Goal: Task Accomplishment & Management: Manage account settings

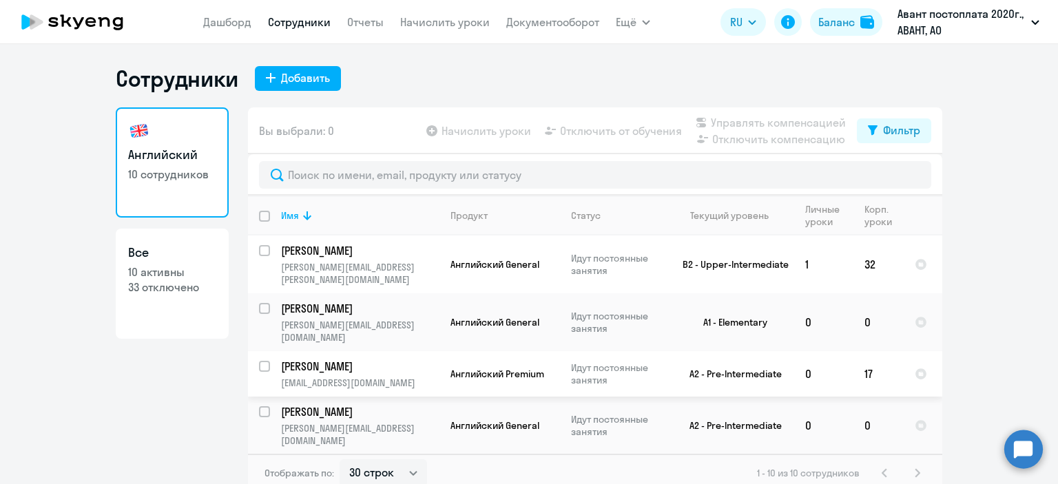
select select "30"
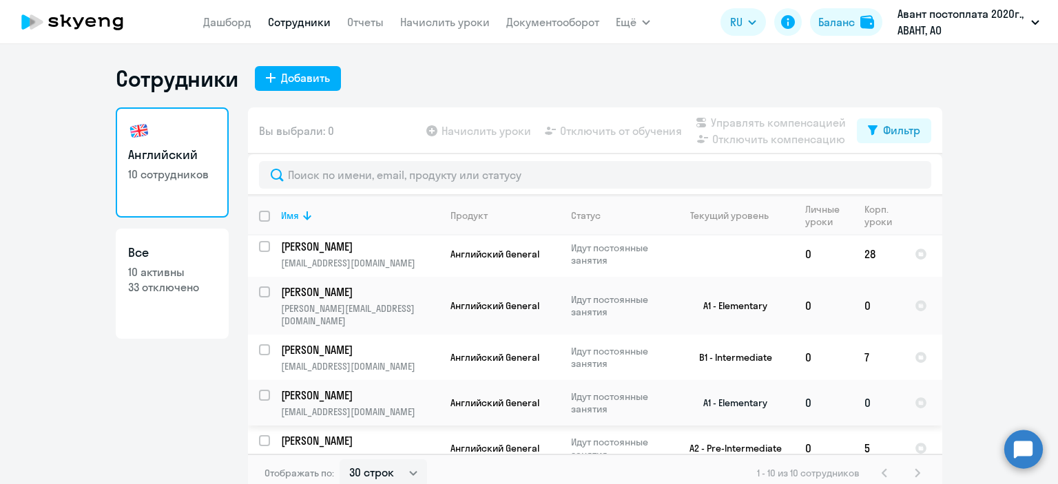
scroll to position [239, 0]
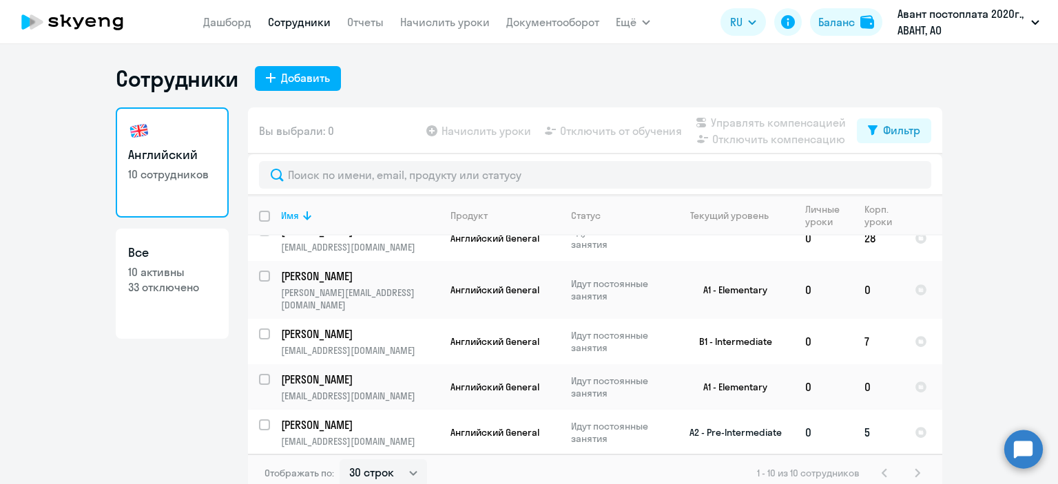
click at [860, 410] on td "5" at bounding box center [879, 432] width 50 height 45
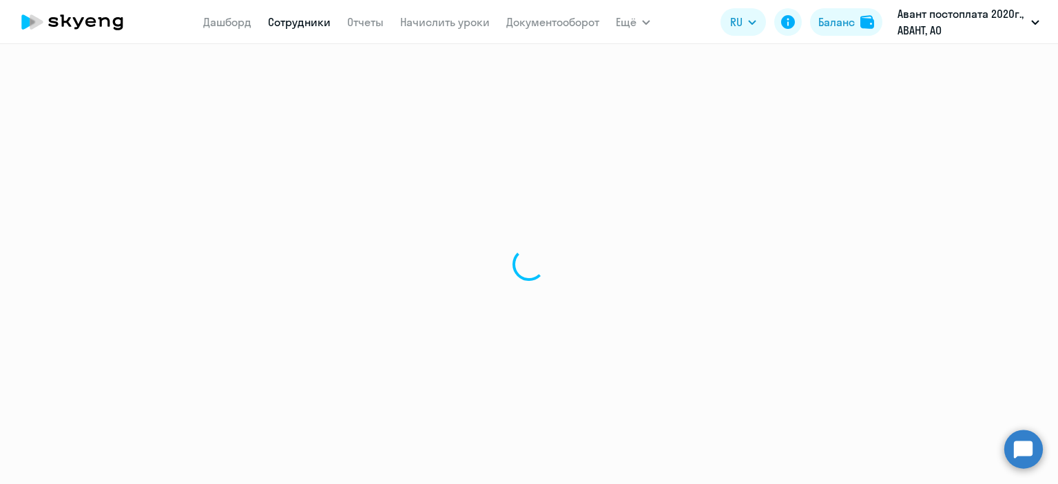
select select "english"
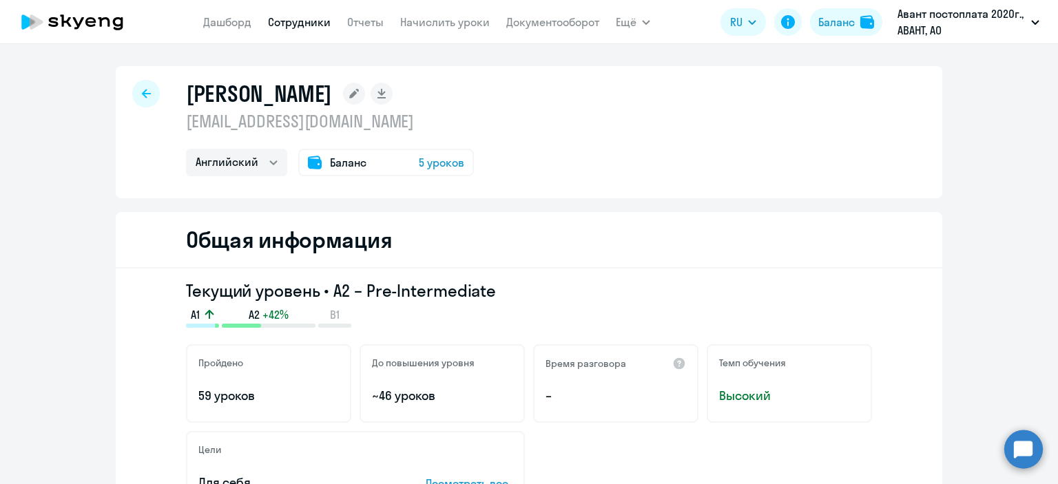
click at [434, 160] on span "5 уроков" at bounding box center [441, 162] width 45 height 17
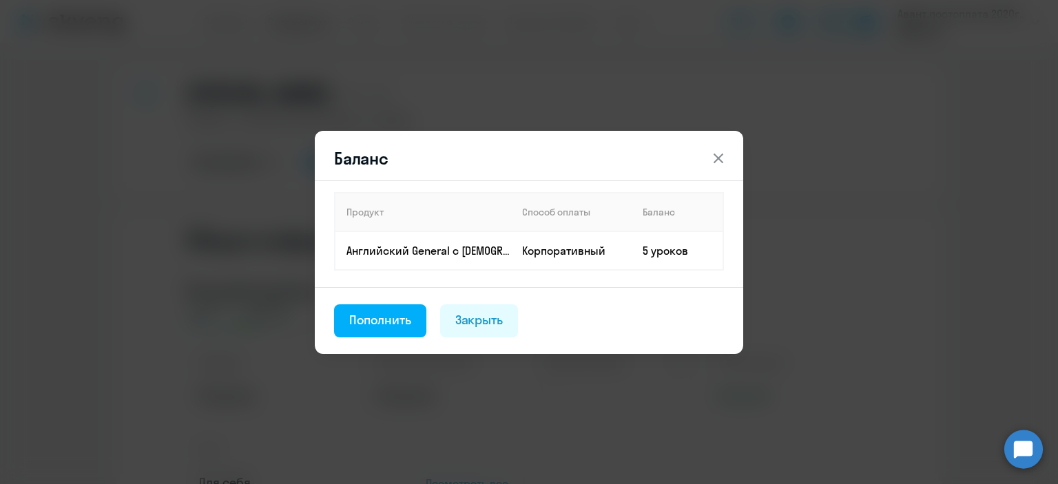
click at [717, 162] on icon at bounding box center [718, 158] width 17 height 17
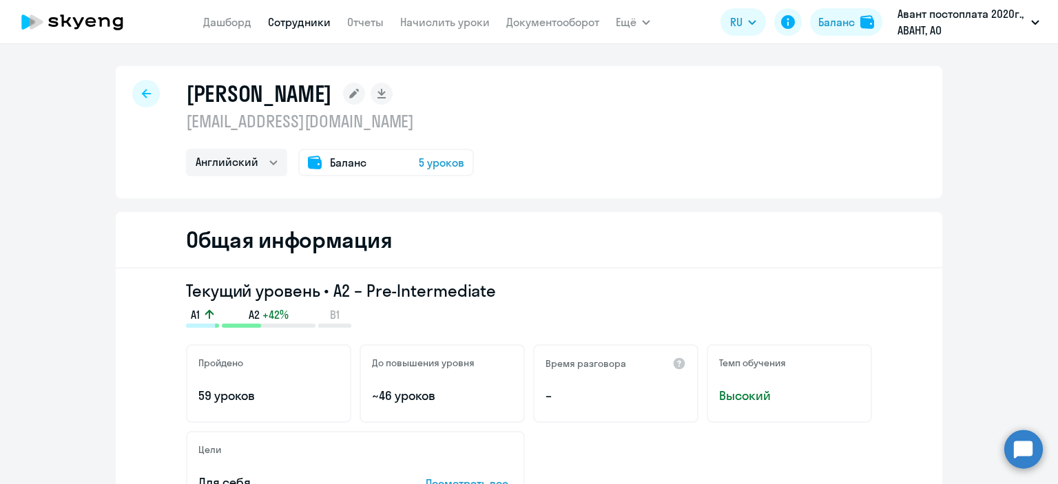
click at [136, 94] on div at bounding box center [146, 94] width 28 height 28
select select "30"
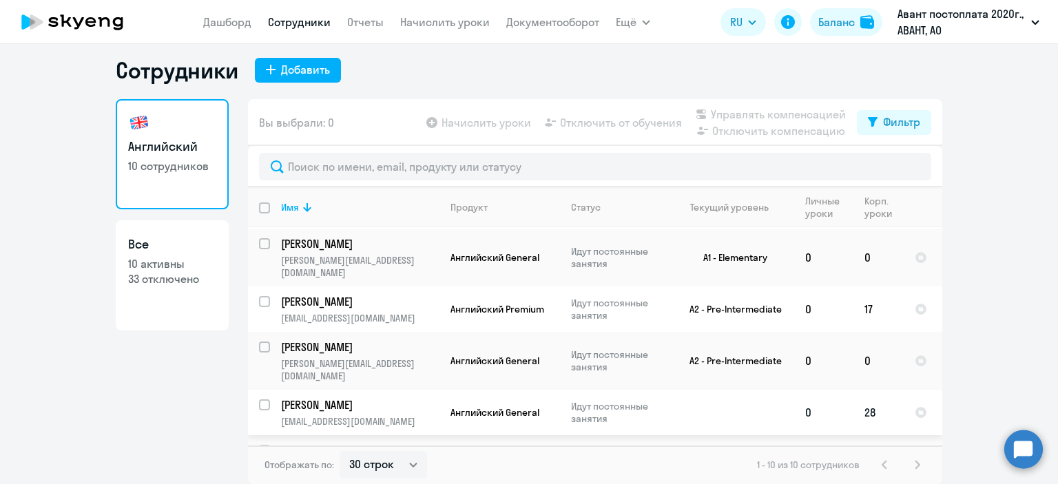
scroll to position [32, 0]
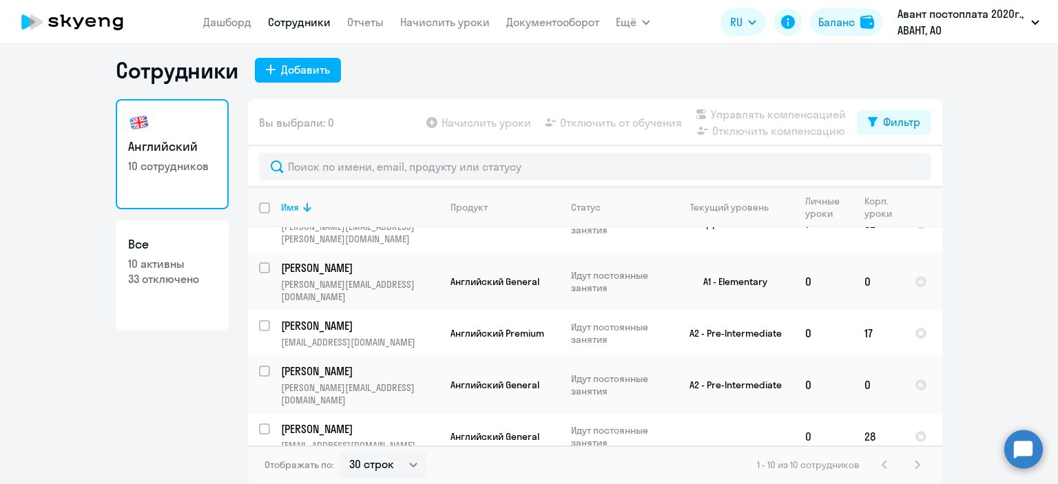
click at [259, 424] on input "select row 39359597" at bounding box center [273, 438] width 28 height 28
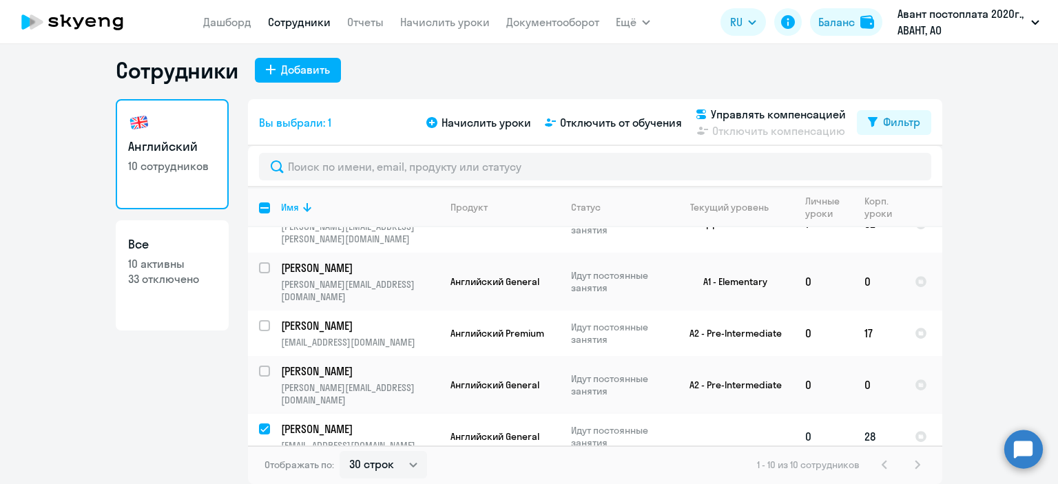
click at [259, 424] on input "deselect row 39359597" at bounding box center [273, 438] width 28 height 28
checkbox input "false"
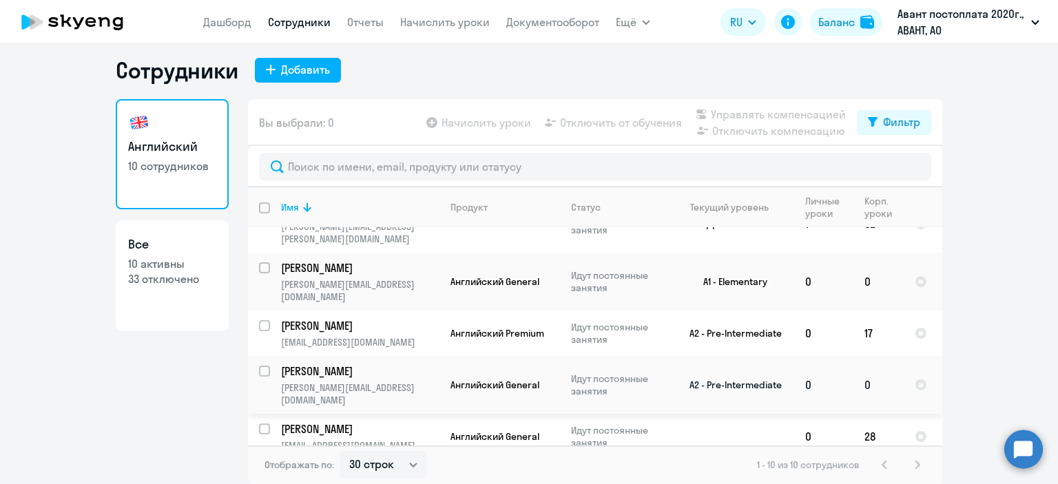
scroll to position [0, 0]
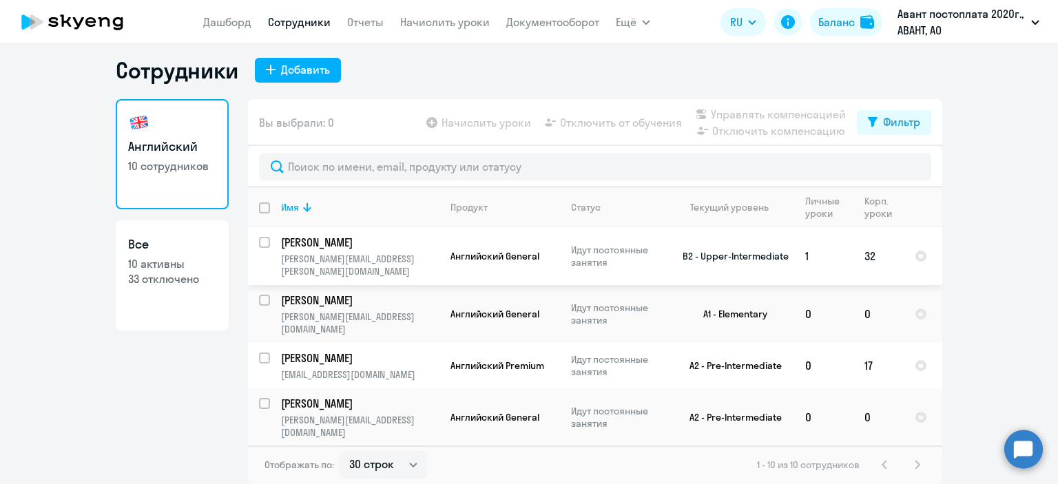
click at [262, 238] on input "select row 13742866" at bounding box center [273, 251] width 28 height 28
checkbox input "true"
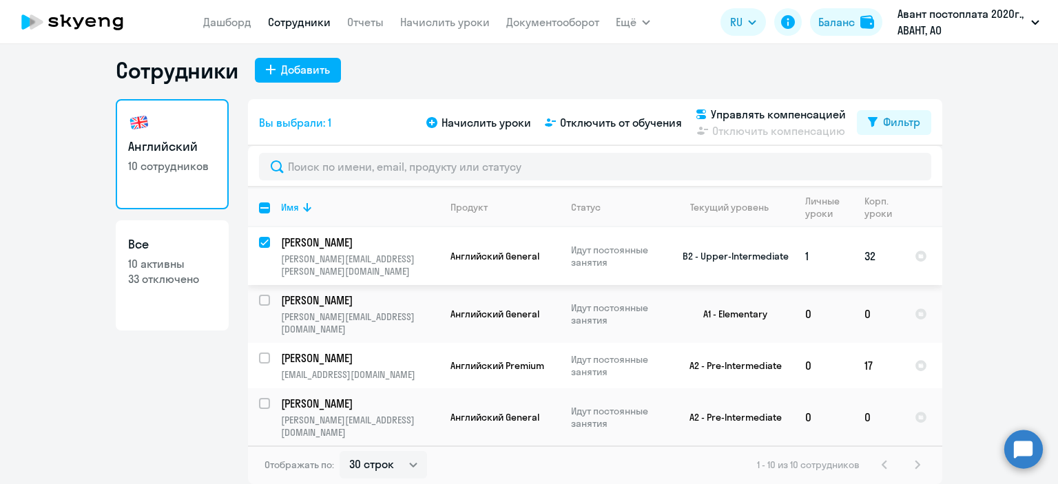
click at [863, 250] on td "32" at bounding box center [879, 256] width 50 height 58
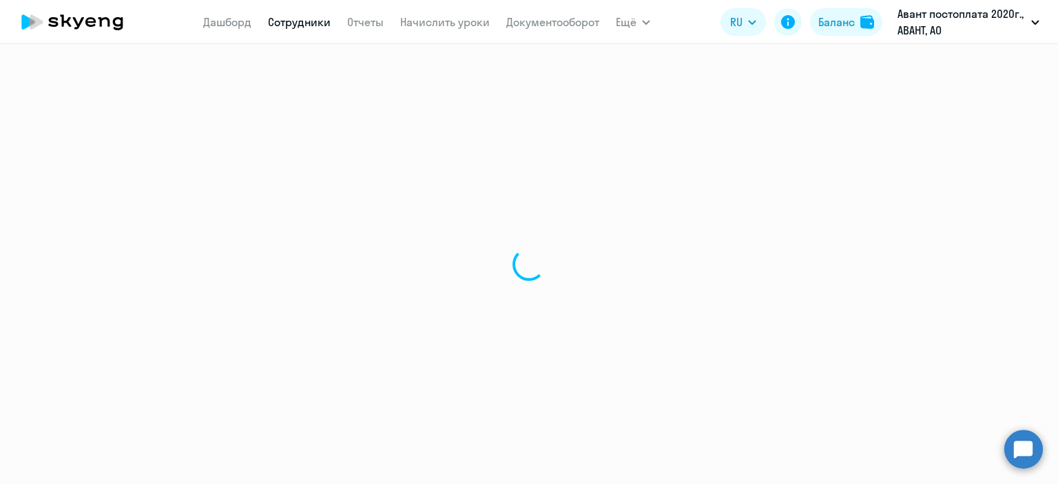
select select "english"
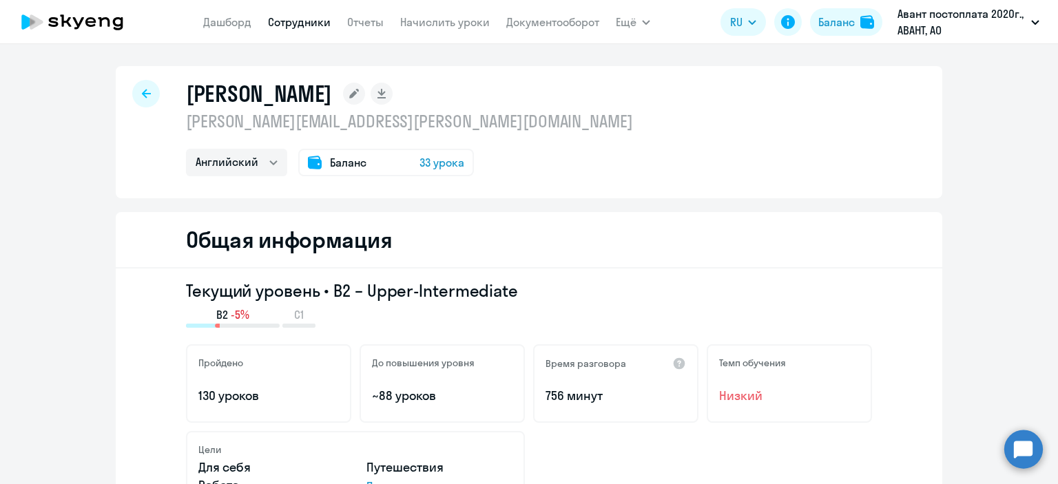
click at [424, 164] on span "33 урока" at bounding box center [442, 162] width 45 height 17
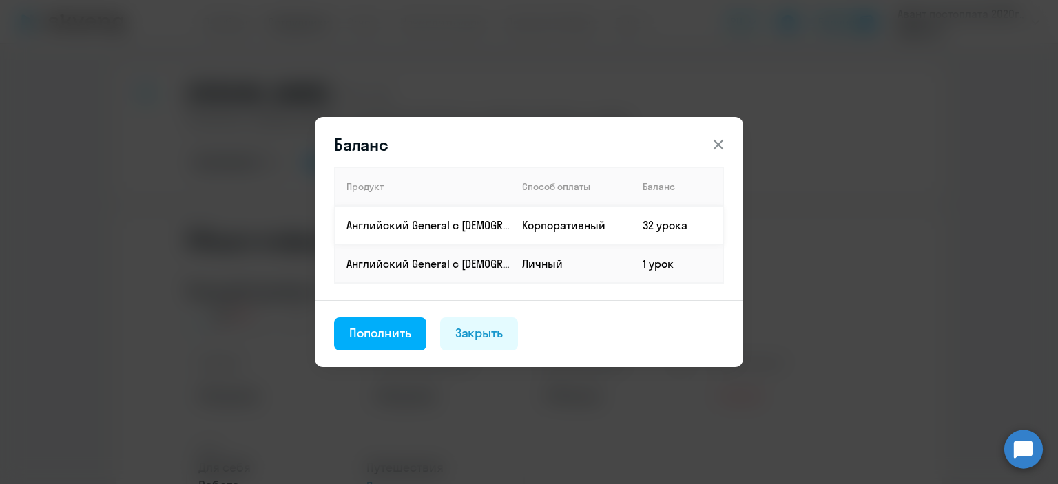
click at [548, 226] on td "Корпоративный" at bounding box center [571, 225] width 121 height 39
click at [720, 150] on icon at bounding box center [718, 144] width 17 height 17
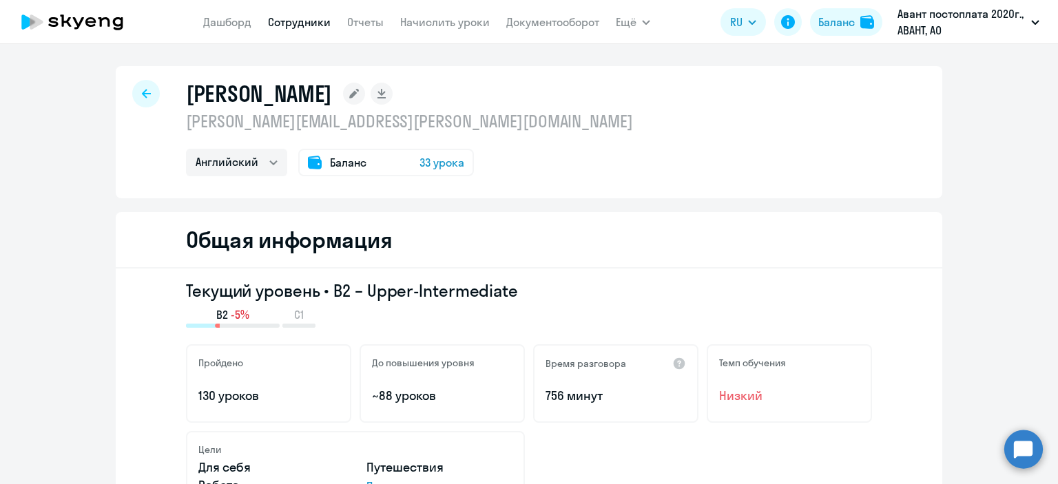
click at [142, 96] on icon at bounding box center [146, 94] width 9 height 10
select select "30"
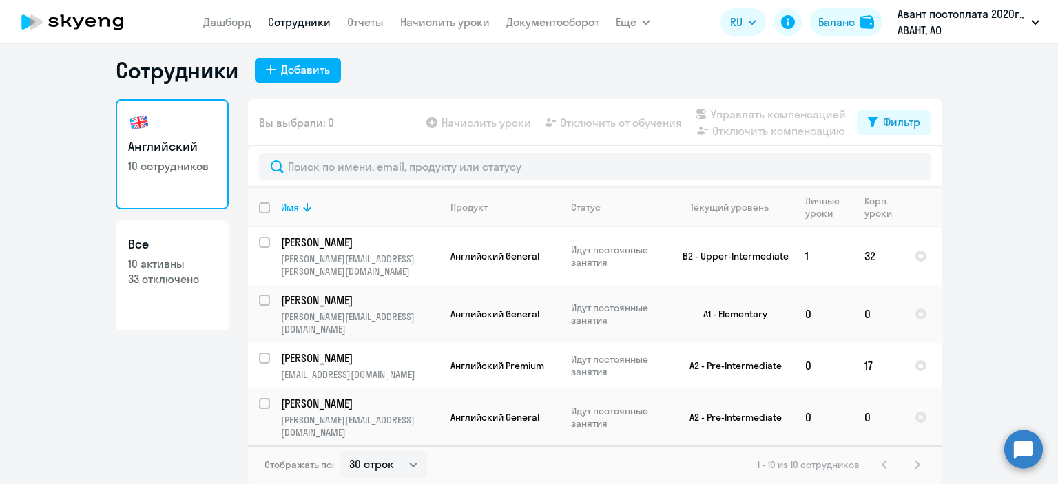
click at [428, 30] on nav "[PERSON_NAME] Отчеты Начислить уроки Документооборот" at bounding box center [401, 22] width 396 height 28
click at [429, 25] on link "Начислить уроки" at bounding box center [445, 22] width 90 height 14
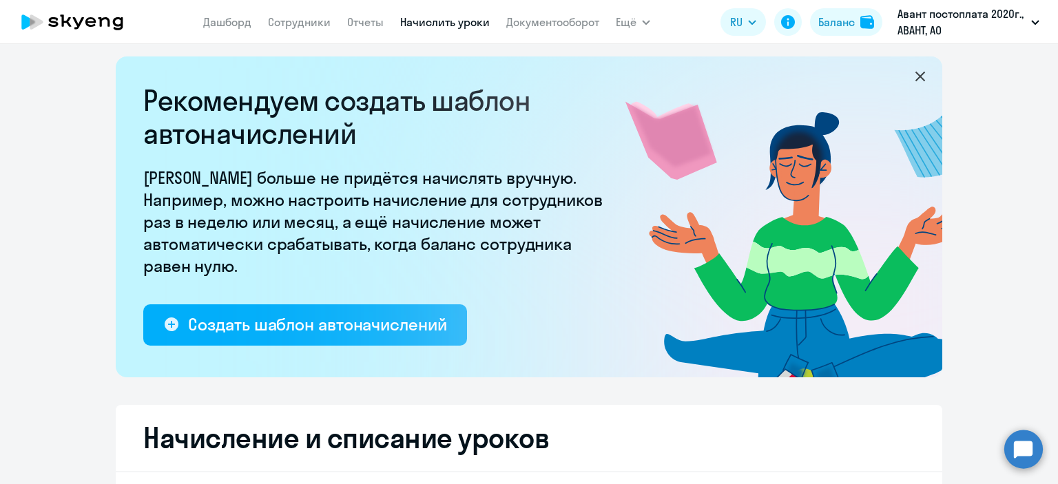
select select "10"
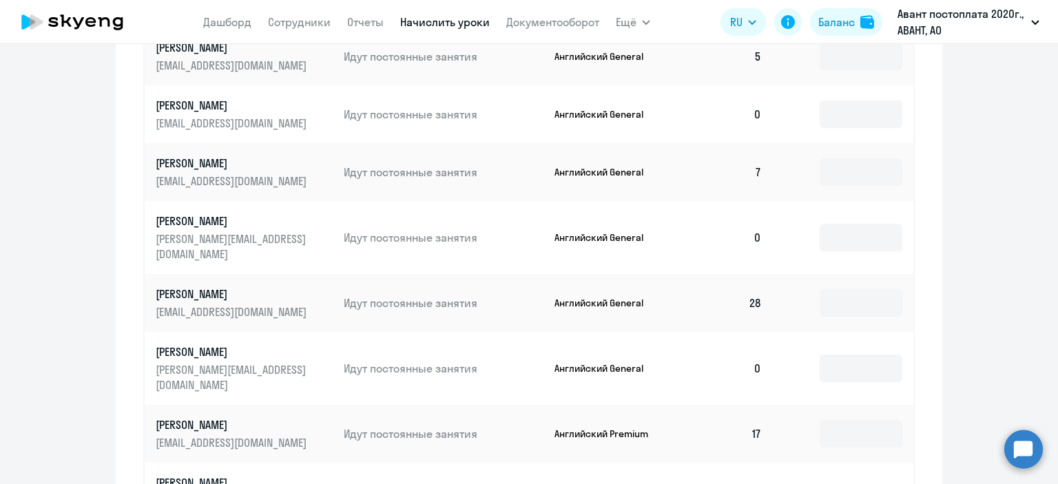
scroll to position [904, 0]
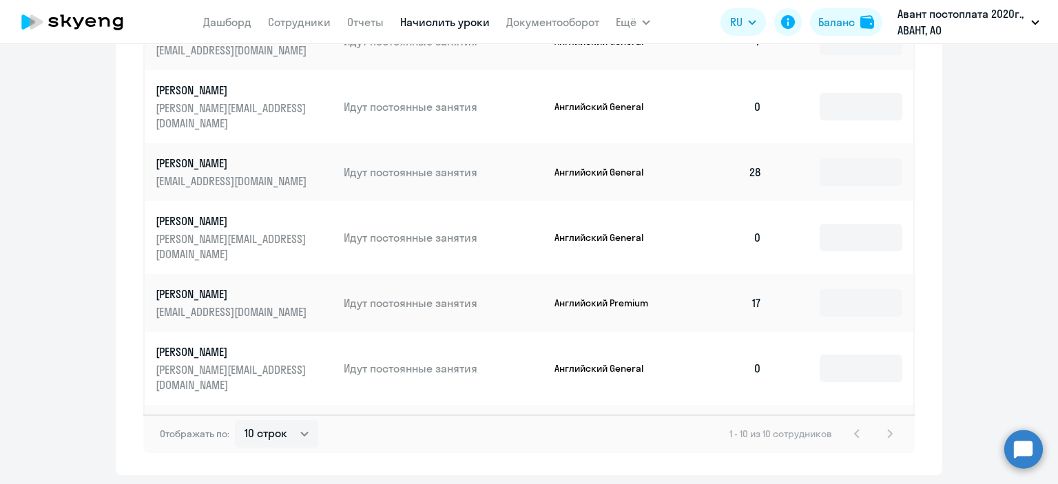
click at [876, 428] on input at bounding box center [861, 442] width 83 height 28
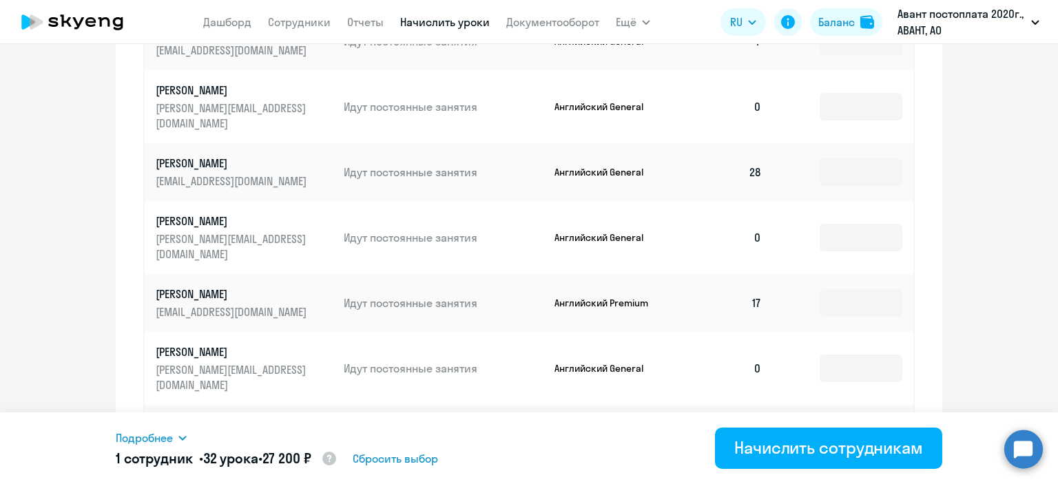
type input "3"
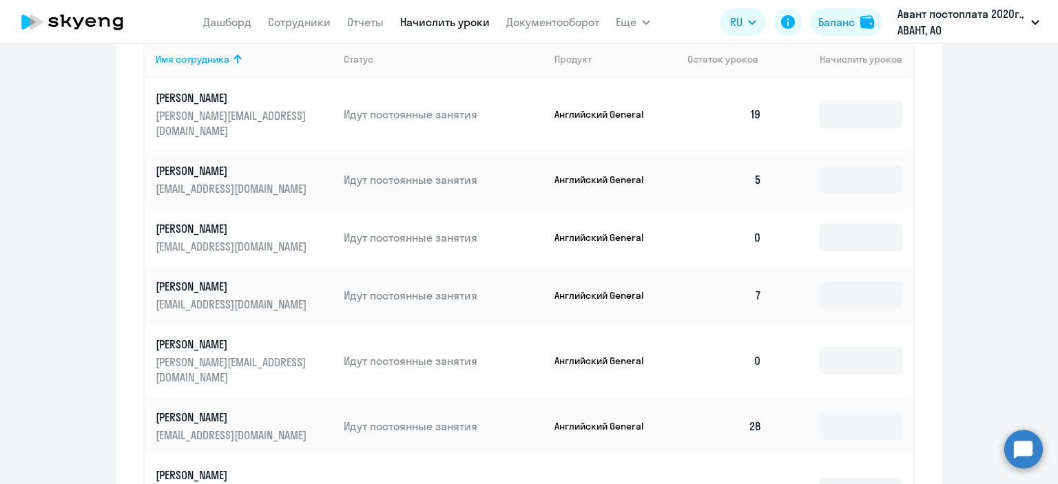
scroll to position [628, 0]
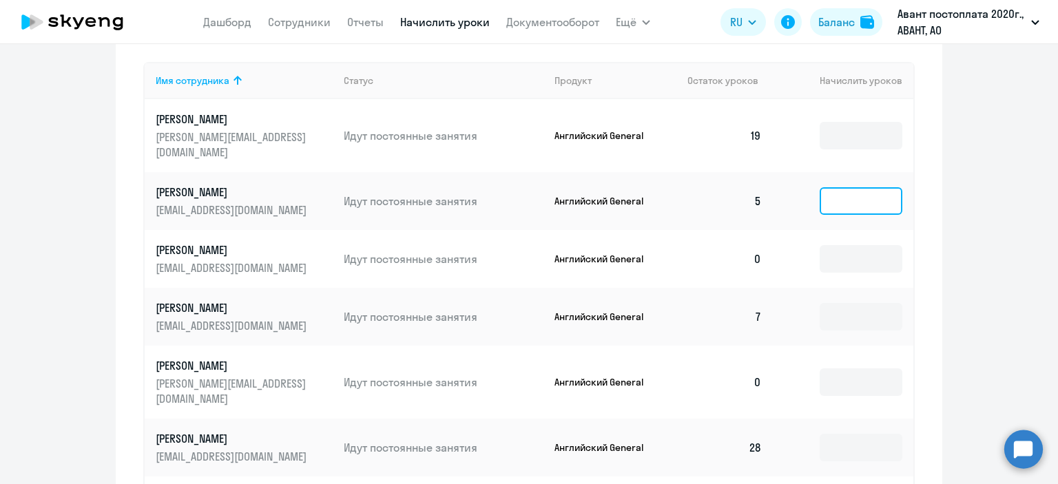
click at [838, 187] on input at bounding box center [861, 201] width 83 height 28
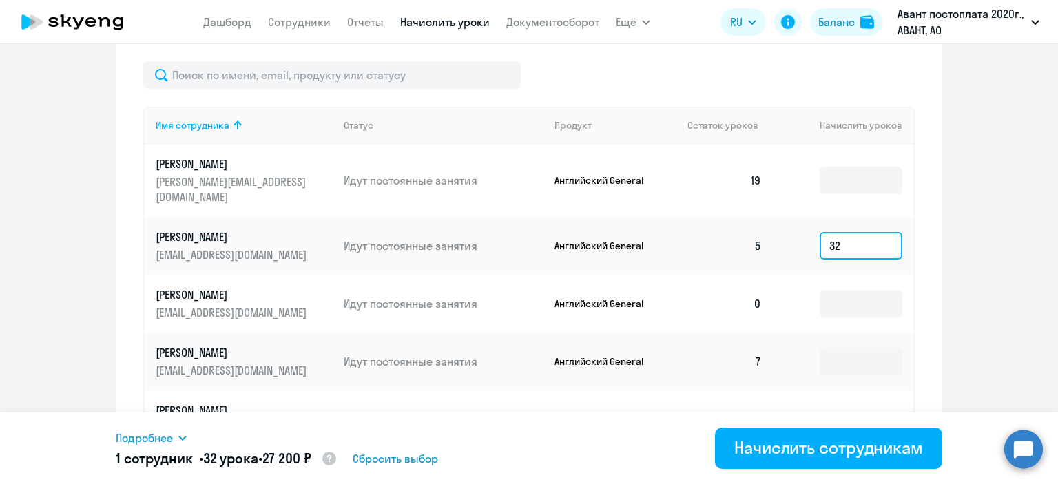
scroll to position [559, 0]
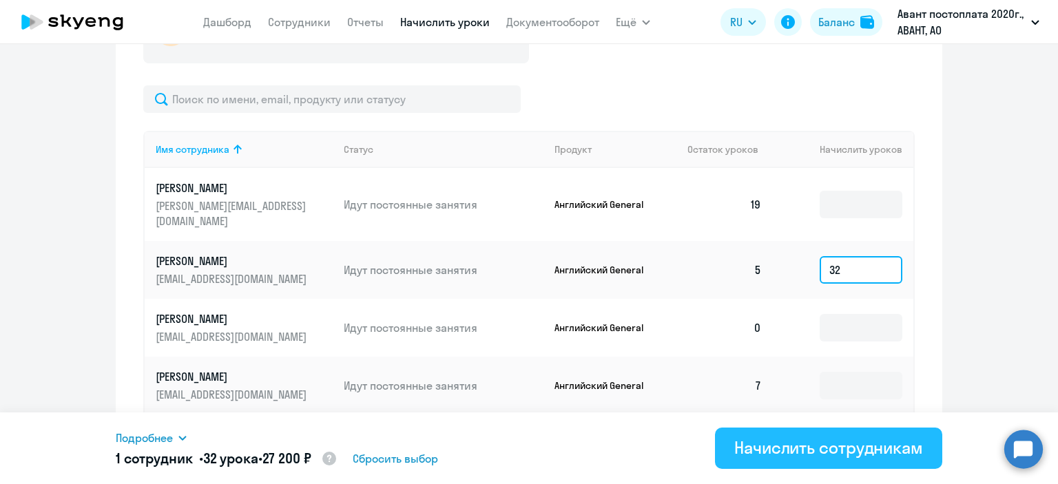
type input "32"
click at [777, 453] on div "Начислить сотрудникам" at bounding box center [828, 448] width 189 height 22
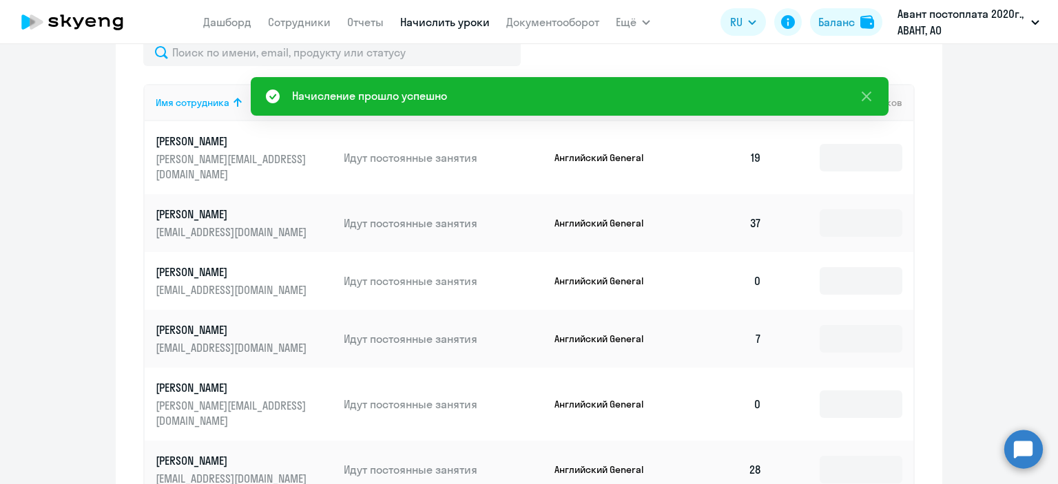
scroll to position [628, 0]
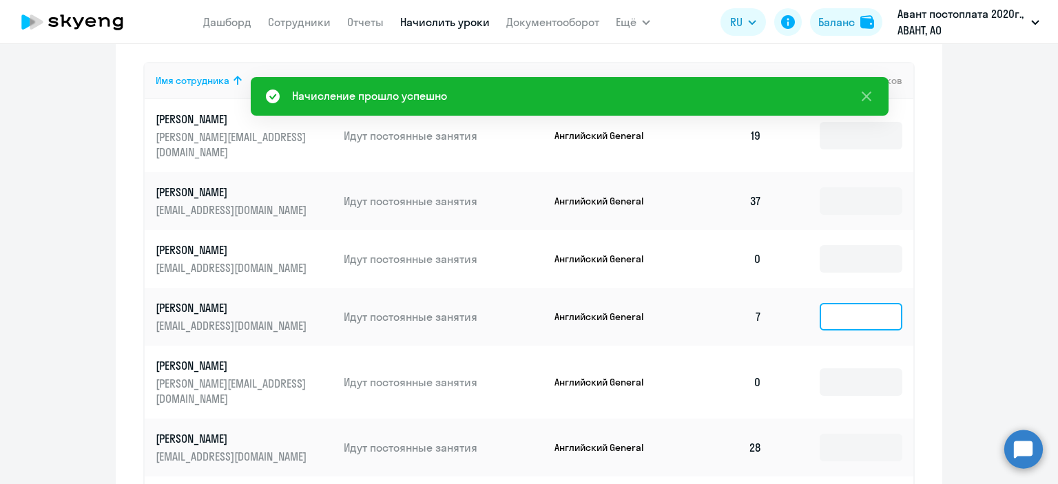
click at [845, 312] on input at bounding box center [861, 317] width 83 height 28
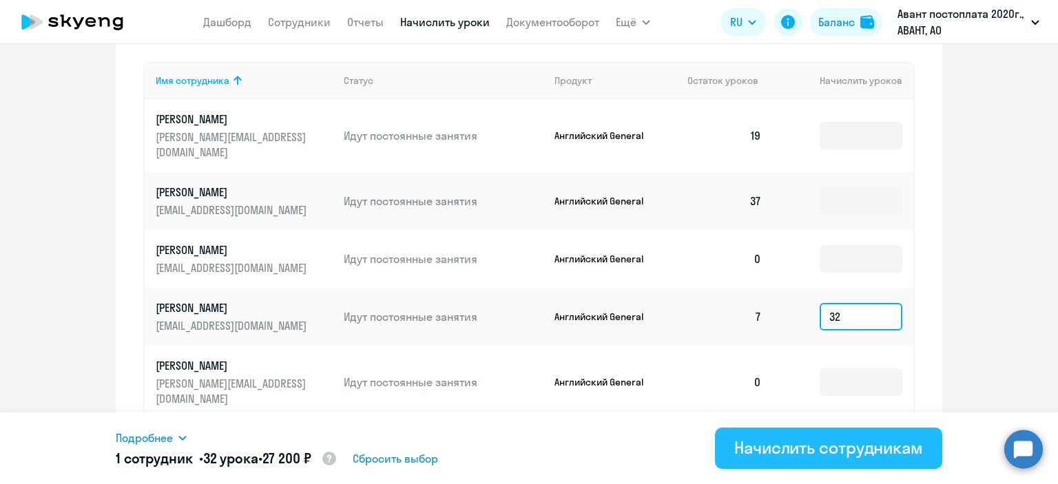
type input "32"
click at [825, 453] on div "Начислить сотрудникам" at bounding box center [828, 448] width 189 height 22
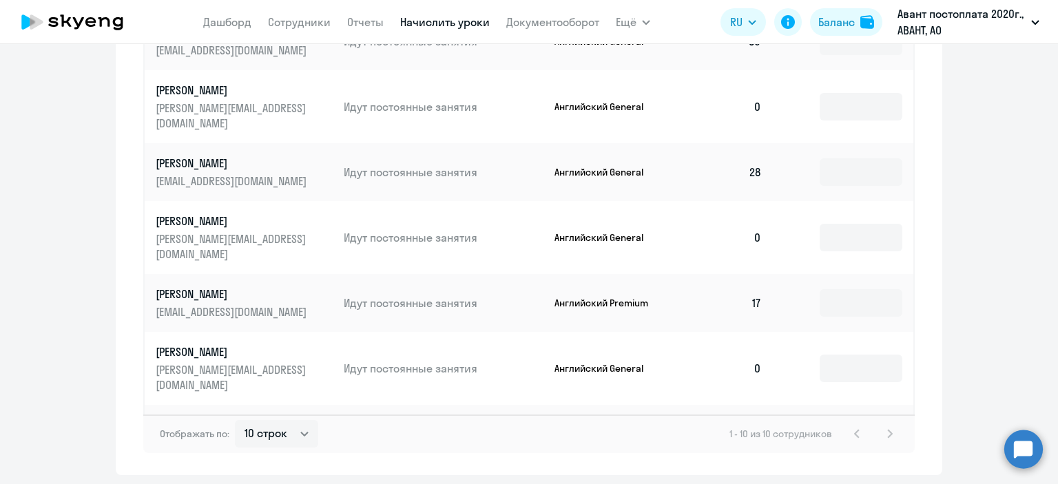
scroll to position [835, 0]
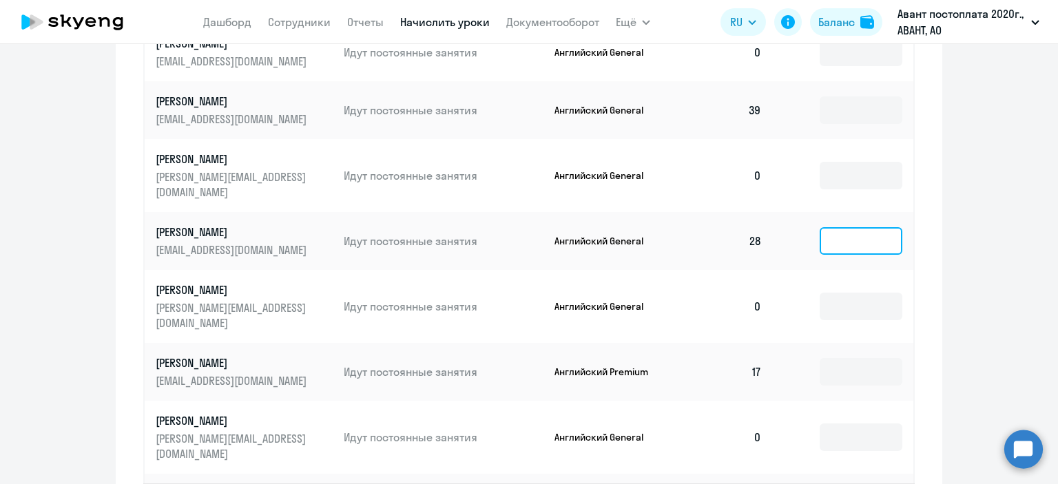
click at [840, 227] on input at bounding box center [861, 241] width 83 height 28
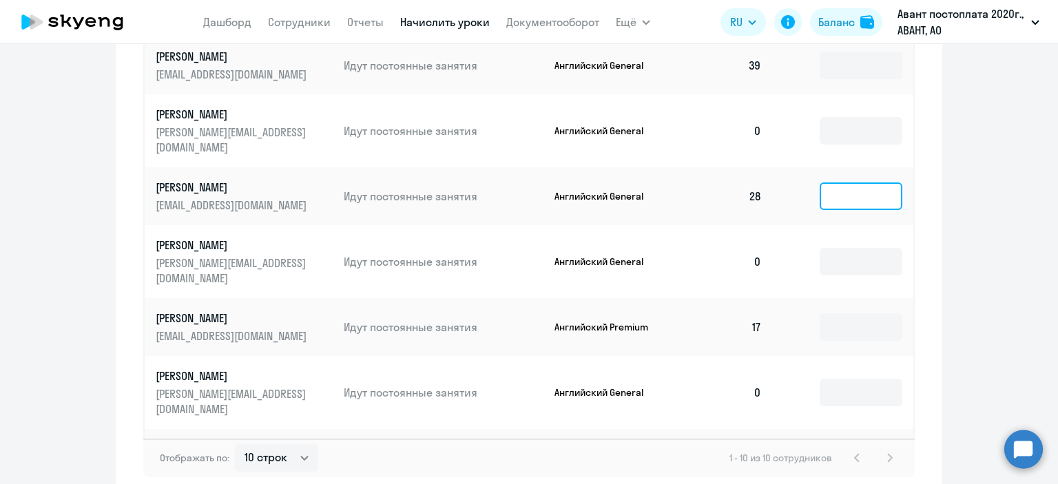
scroll to position [904, 0]
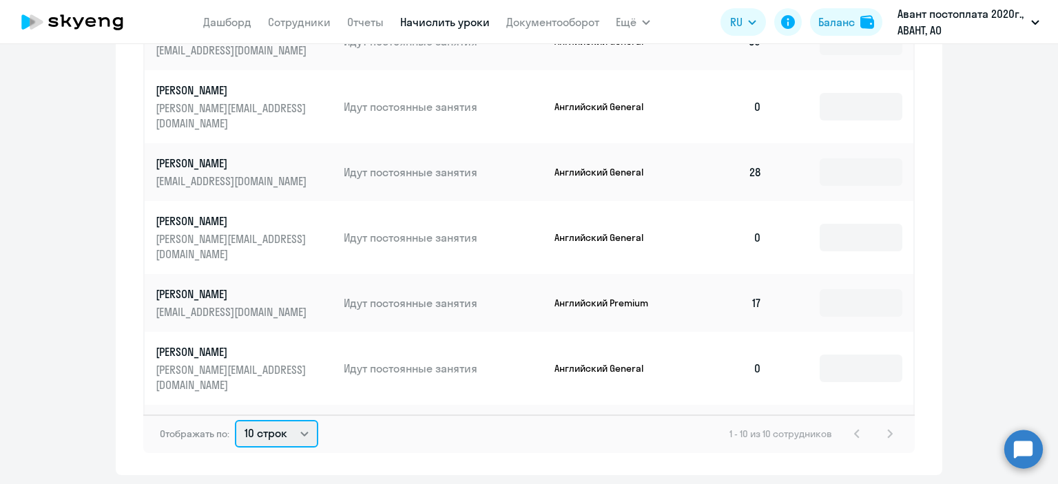
click at [296, 424] on select "10 строк 30 строк 50 строк" at bounding box center [276, 434] width 83 height 28
select select "30"
click at [235, 420] on select "10 строк 30 строк 50 строк" at bounding box center [276, 434] width 83 height 28
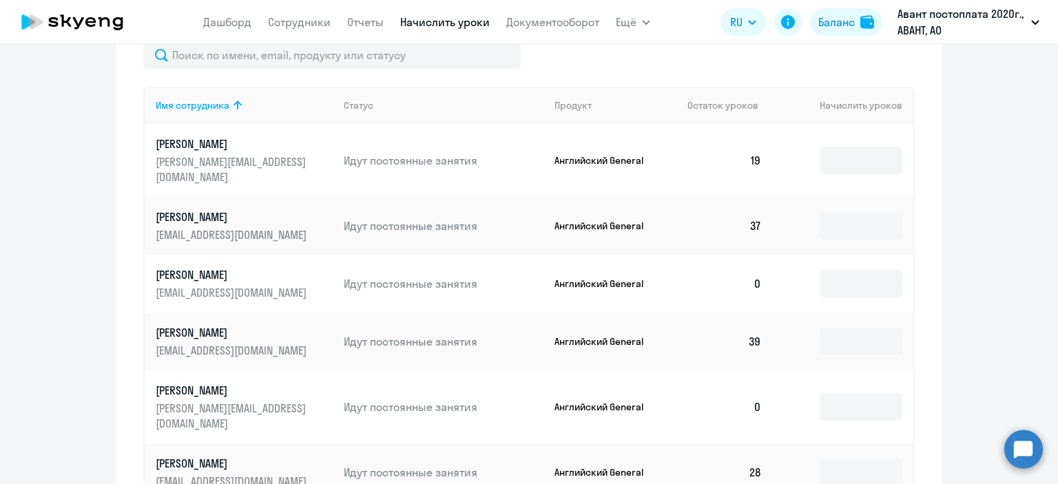
scroll to position [592, 0]
